Goal: Task Accomplishment & Management: Manage account settings

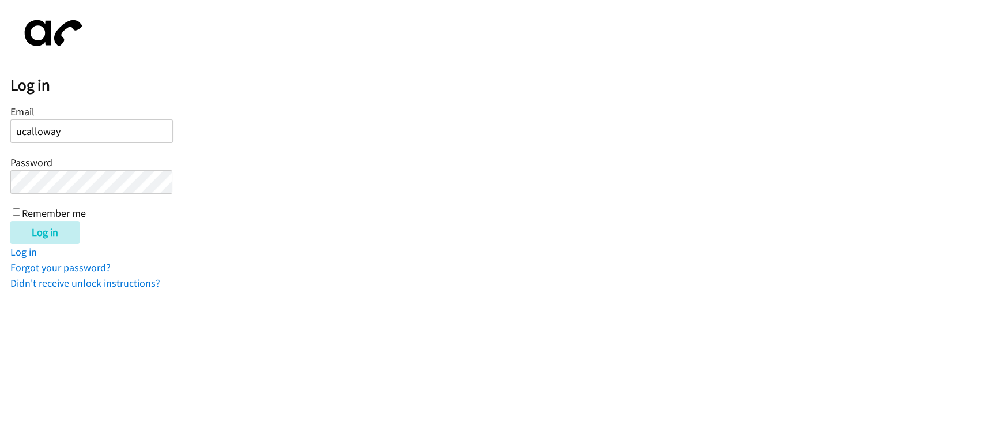
click at [103, 133] on input "ucalloway" at bounding box center [91, 131] width 163 height 24
type input "[EMAIL_ADDRESS][DOMAIN_NAME]"
click at [50, 228] on input "Log in" at bounding box center [44, 232] width 69 height 23
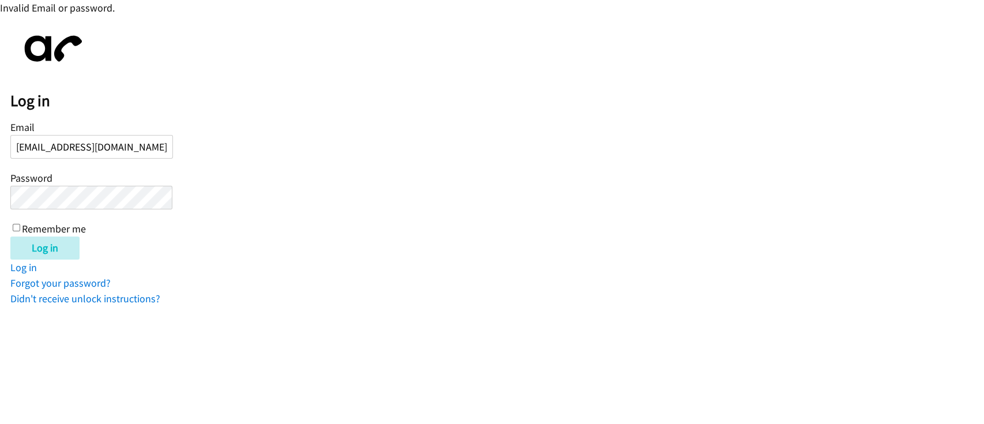
click at [10, 236] on input "Log in" at bounding box center [44, 247] width 69 height 23
